Goal: Download file/media

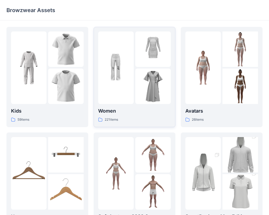
click at [159, 75] on img at bounding box center [153, 87] width 36 height 36
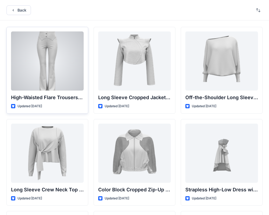
click at [66, 70] on div at bounding box center [47, 61] width 73 height 59
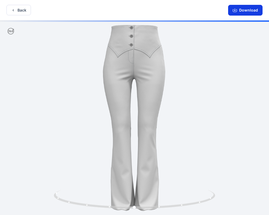
click at [248, 11] on button "Download" at bounding box center [245, 10] width 34 height 11
click at [23, 12] on button "Back" at bounding box center [18, 10] width 25 height 11
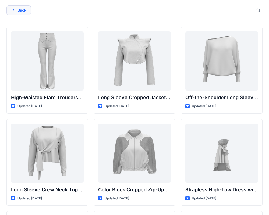
click at [23, 9] on button "Back" at bounding box center [18, 10] width 25 height 10
